Goal: Information Seeking & Learning: Check status

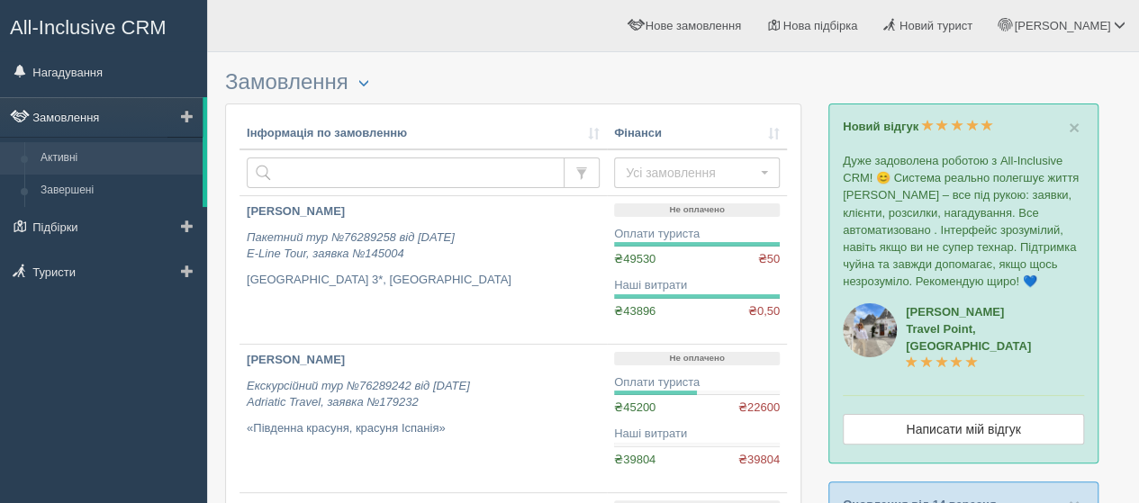
click at [70, 121] on link "Замовлення" at bounding box center [101, 117] width 203 height 40
click at [68, 68] on link "Нагадування" at bounding box center [103, 72] width 207 height 40
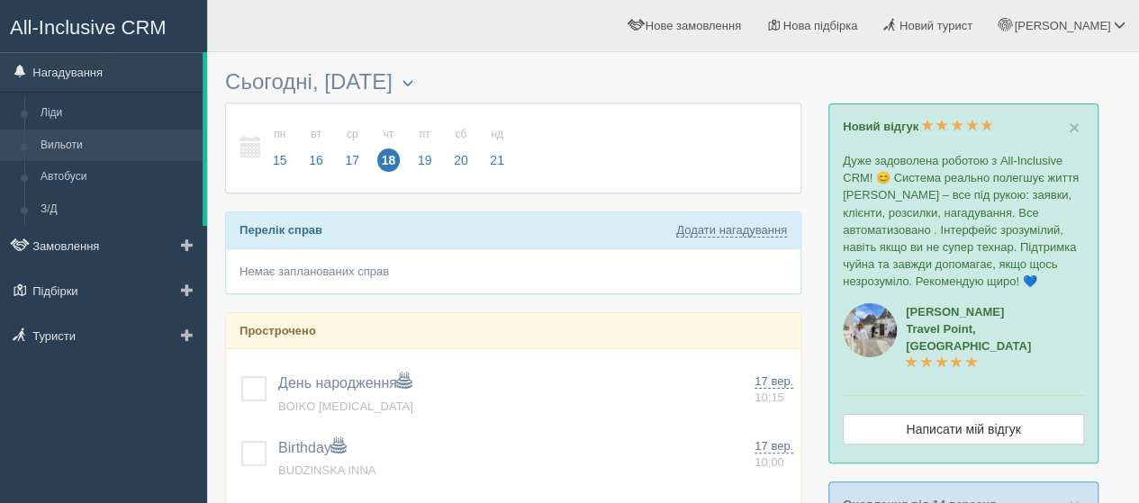
click at [52, 140] on link "Вильоти" at bounding box center [117, 146] width 170 height 32
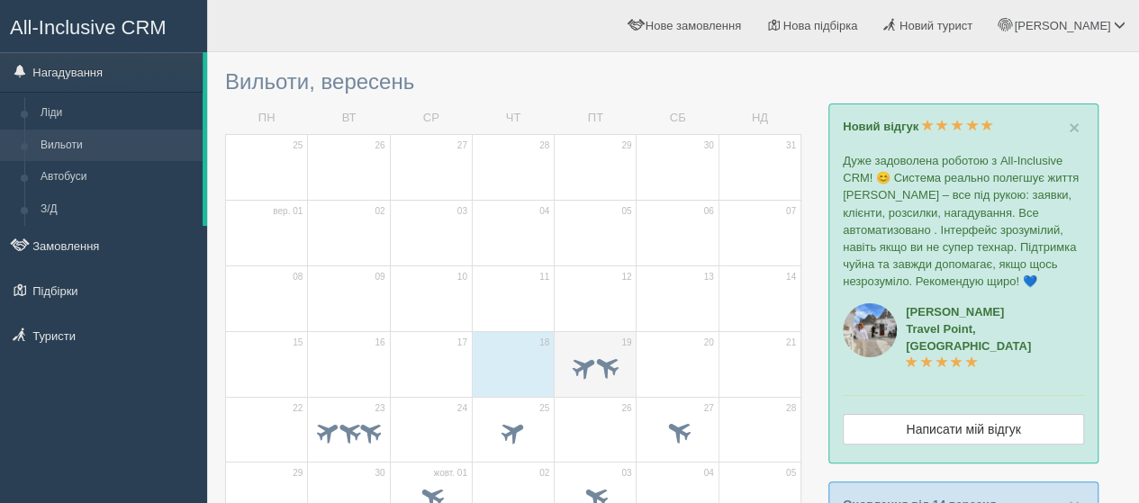
click at [610, 345] on td "19" at bounding box center [596, 364] width 82 height 66
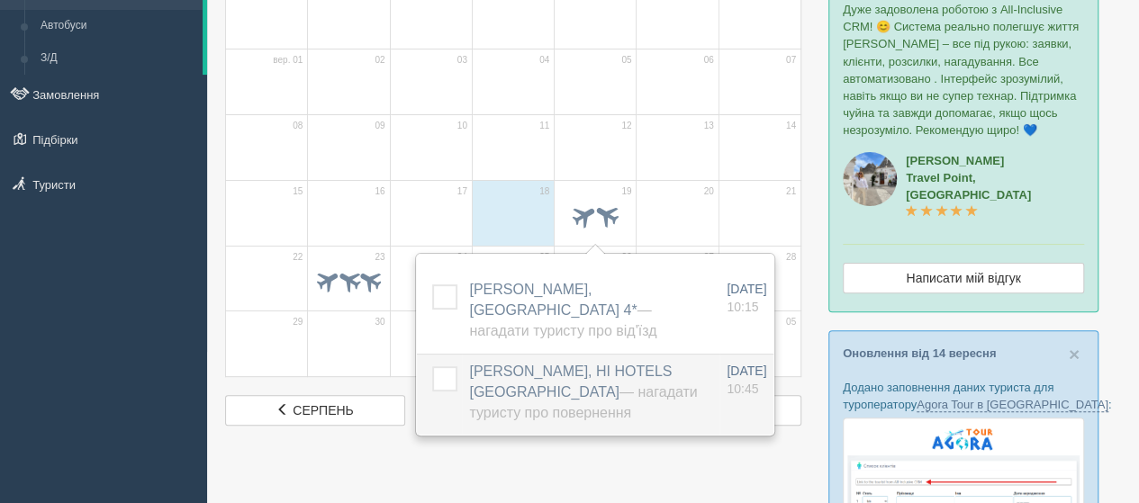
scroll to position [180, 0]
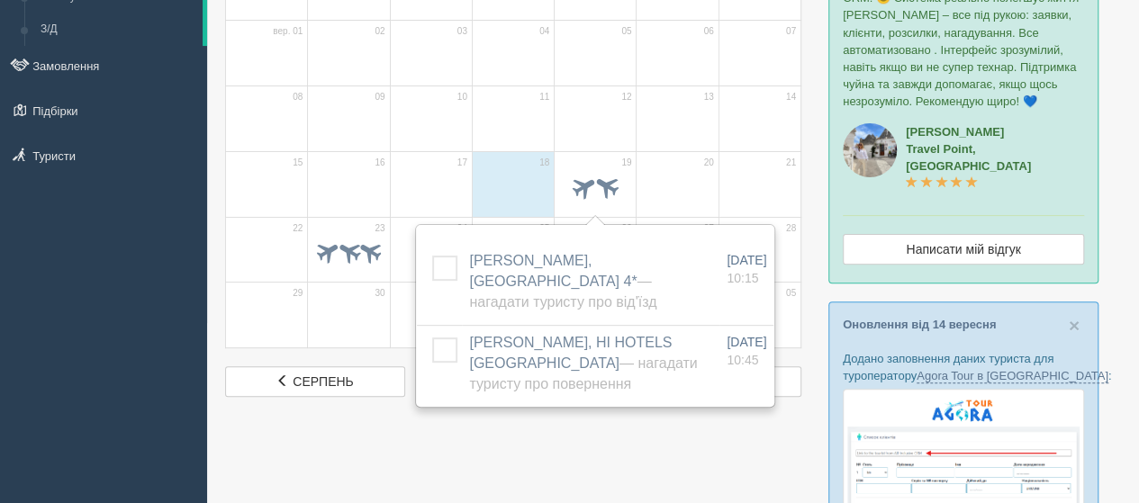
click at [373, 458] on div at bounding box center [673, 478] width 896 height 1195
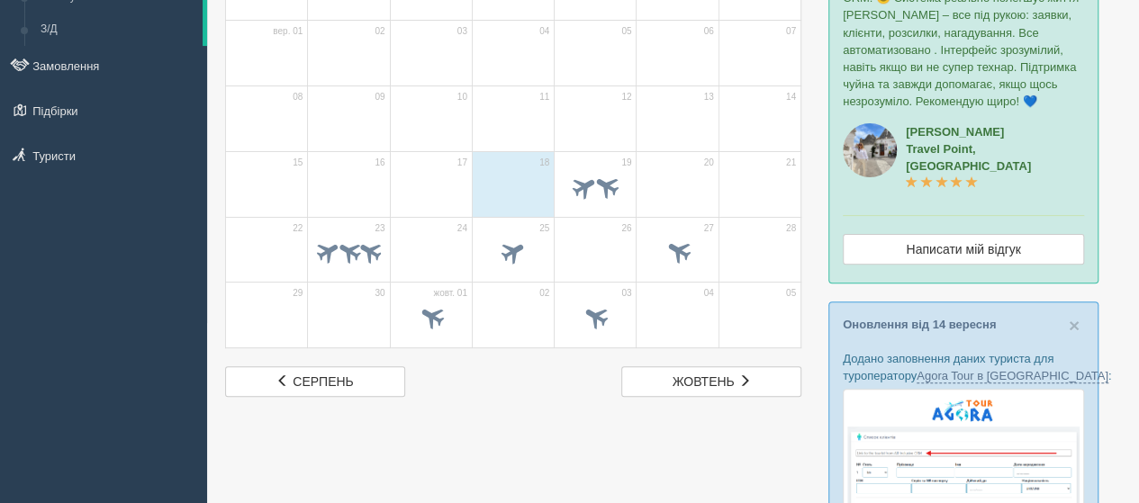
click at [53, 206] on div "All-Inclusive CRM Нагадування Ліди Вильоти Автобуси З/Д" at bounding box center [103, 71] width 207 height 503
